Goal: Check status: Check status

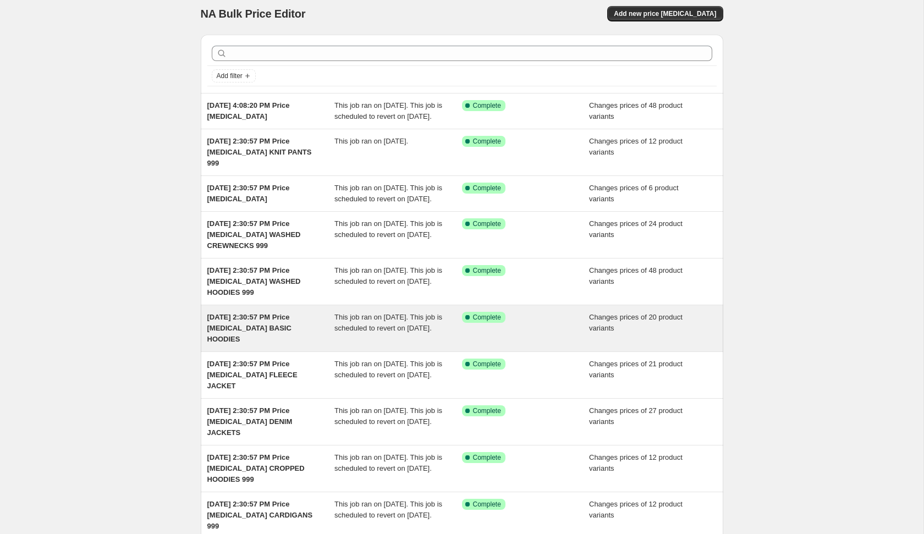
scroll to position [4, 0]
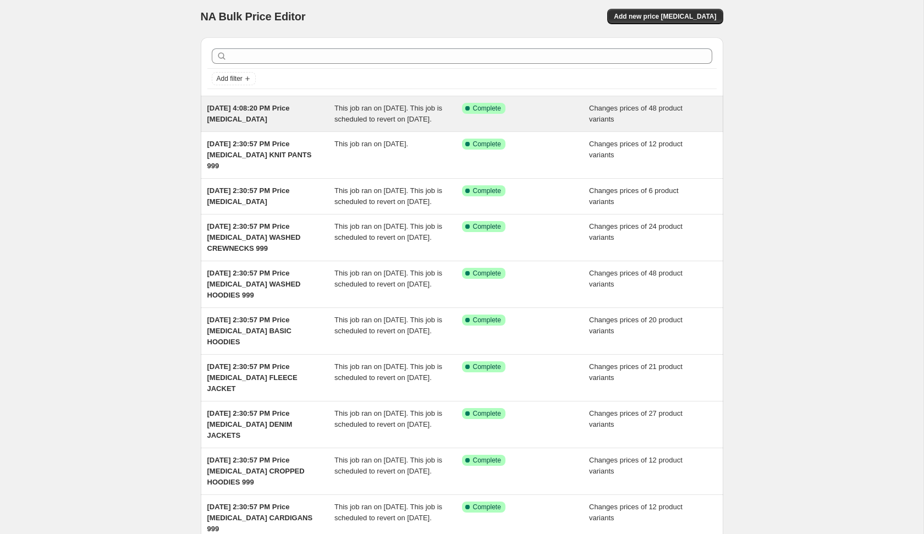
click at [500, 117] on div "Success Complete Complete" at bounding box center [526, 114] width 128 height 22
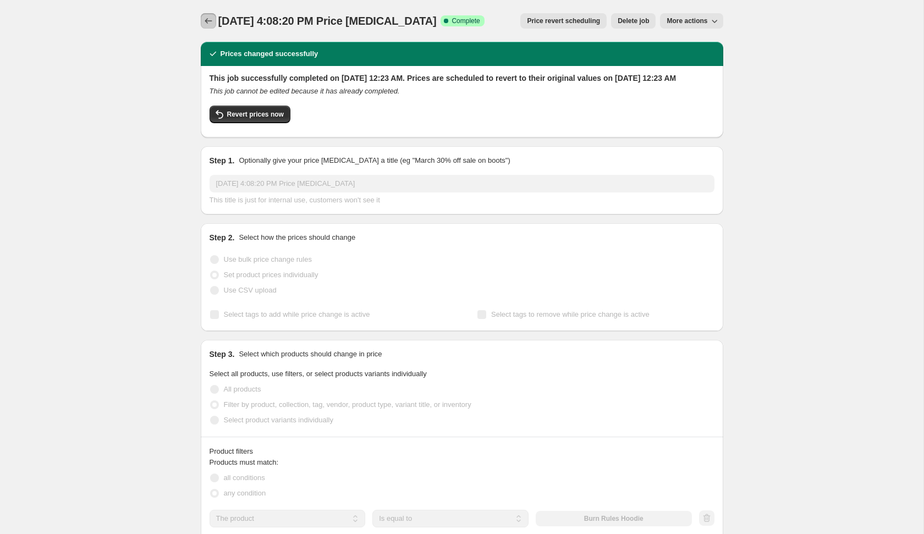
click at [214, 24] on button "Price change jobs" at bounding box center [208, 20] width 15 height 15
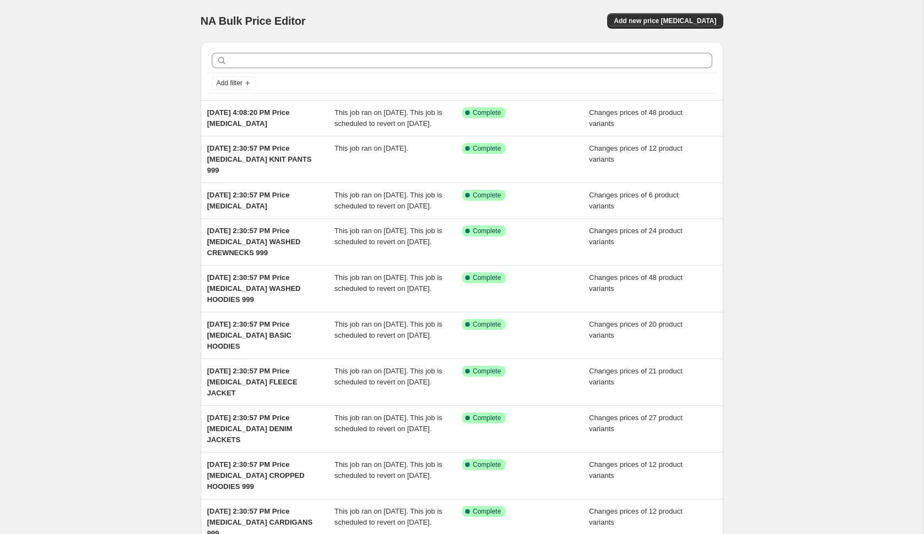
scroll to position [129, 0]
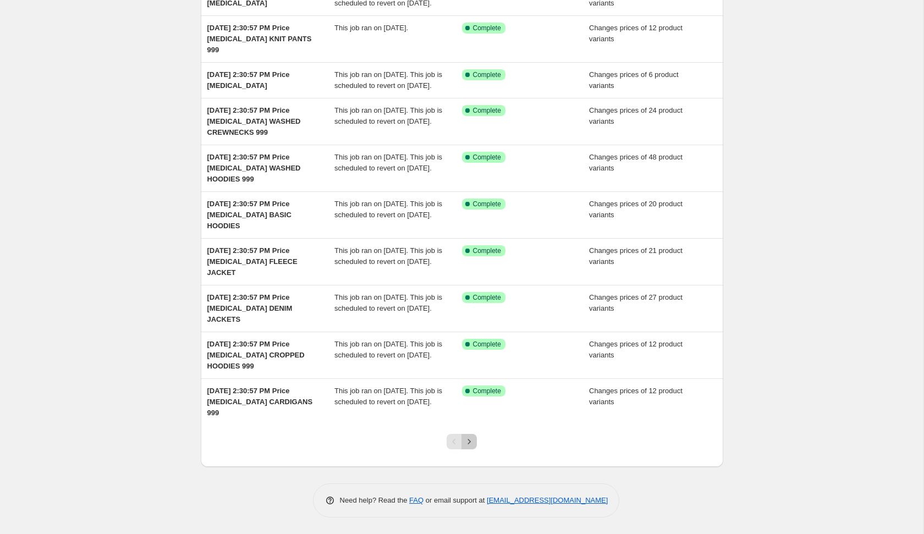
click at [469, 440] on icon "Next" at bounding box center [469, 441] width 11 height 11
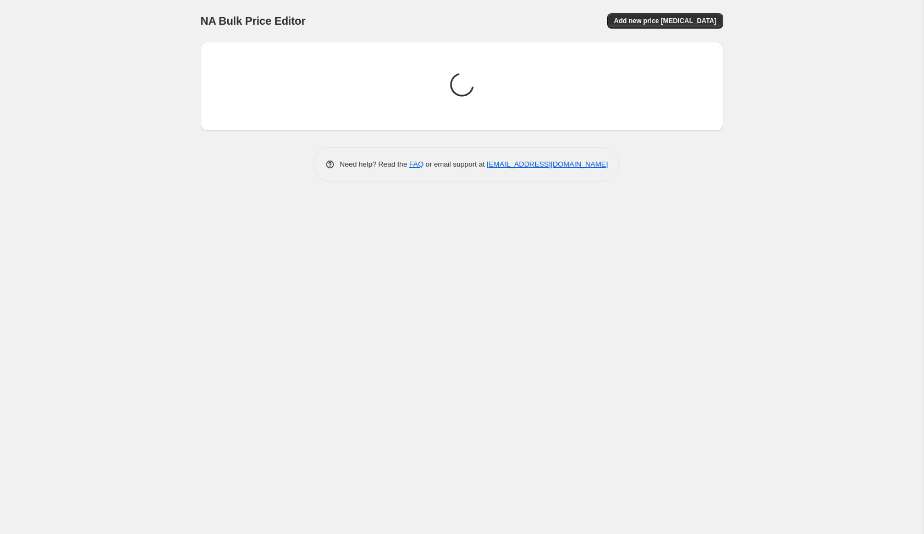
scroll to position [0, 0]
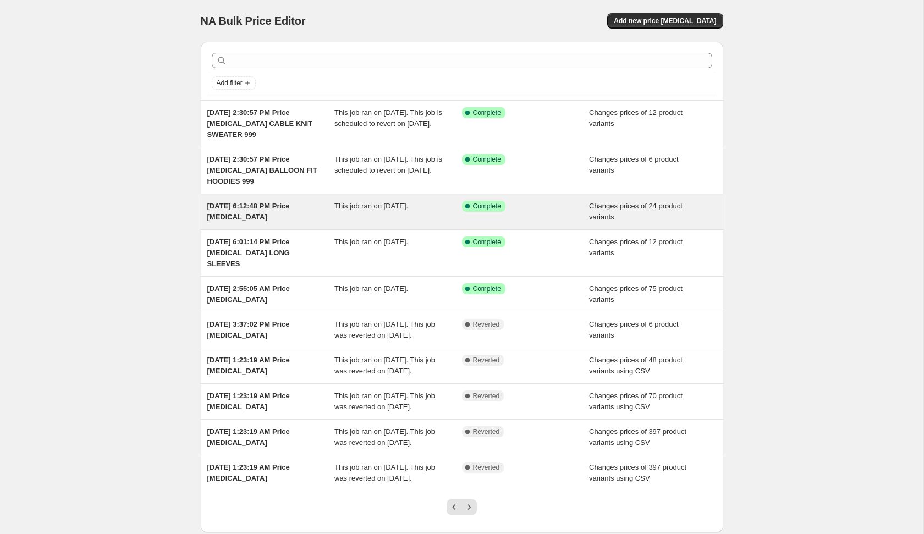
click at [436, 212] on div "This job ran on October 6, 2025." at bounding box center [399, 212] width 128 height 22
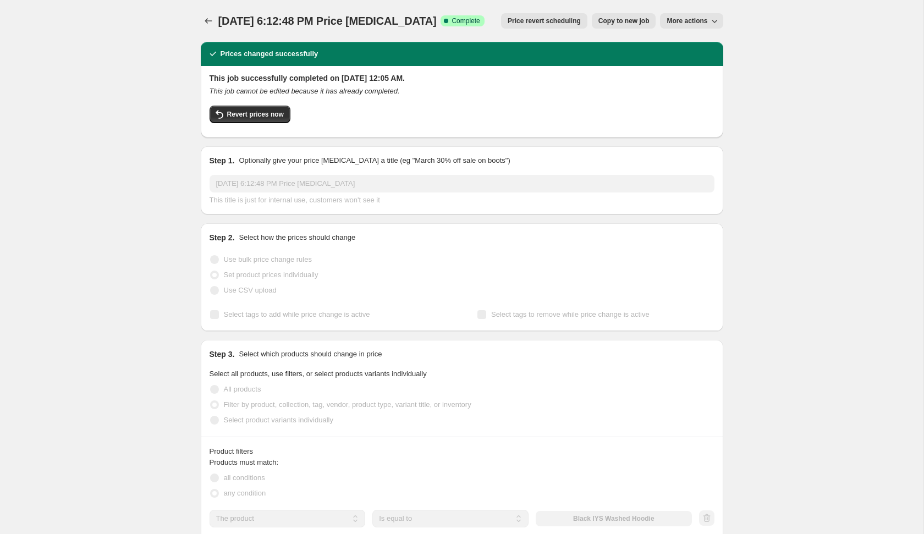
click at [209, 31] on div "Oct 5, 2025, 6:12:48 PM Price change job. This page is ready Oct 5, 2025, 6:12:…" at bounding box center [462, 21] width 523 height 42
click at [209, 28] on button "Price change jobs" at bounding box center [208, 20] width 15 height 15
